Goal: Task Accomplishment & Management: Use online tool/utility

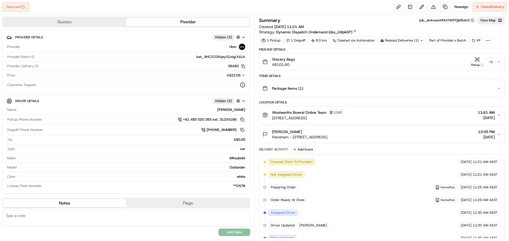
click at [490, 63] on div "+ 1" at bounding box center [490, 61] width 7 height 7
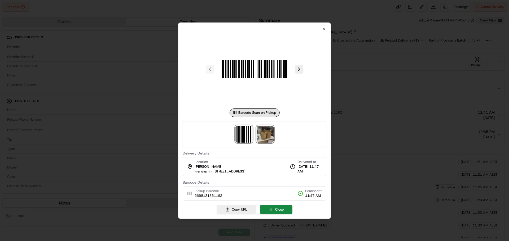
click at [266, 131] on img at bounding box center [265, 134] width 17 height 17
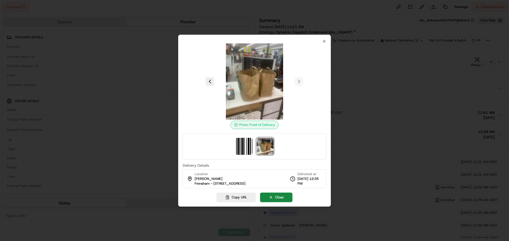
click at [387, 82] on div at bounding box center [254, 120] width 509 height 241
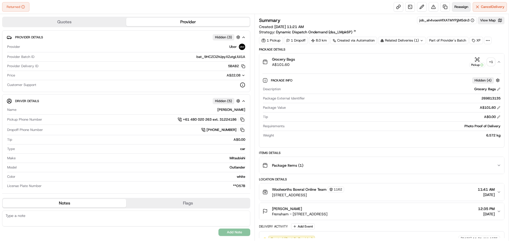
click at [459, 7] on span "Reassign" at bounding box center [461, 7] width 14 height 5
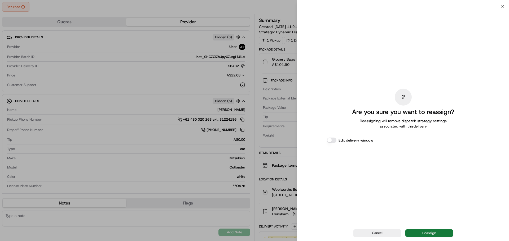
click at [439, 232] on button "Reassign" at bounding box center [429, 233] width 48 height 7
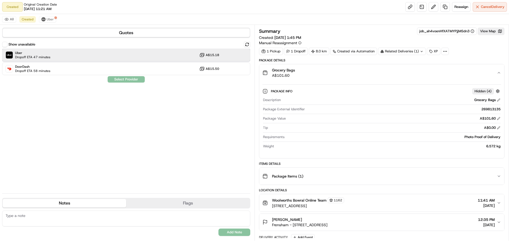
click at [89, 58] on div "Uber Dropoff ETA 47 minutes A$15.18" at bounding box center [126, 55] width 248 height 13
click at [134, 81] on button "Assign Provider" at bounding box center [126, 79] width 38 height 6
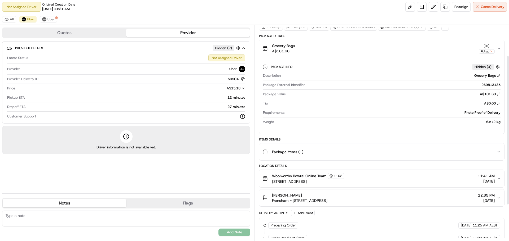
scroll to position [16, 0]
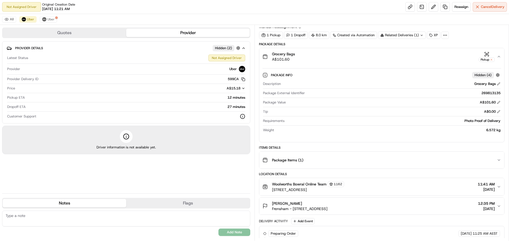
click at [64, 218] on textarea at bounding box center [126, 219] width 248 height 16
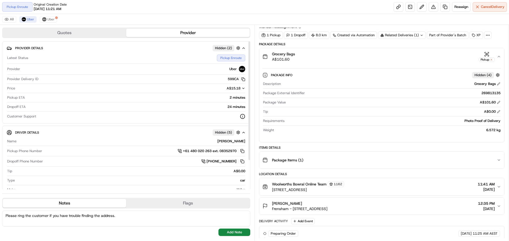
type textarea "Please ring the customer if you have trouble finding the address."
click at [235, 235] on button "Add Note" at bounding box center [234, 232] width 32 height 7
